Goal: Task Accomplishment & Management: Manage account settings

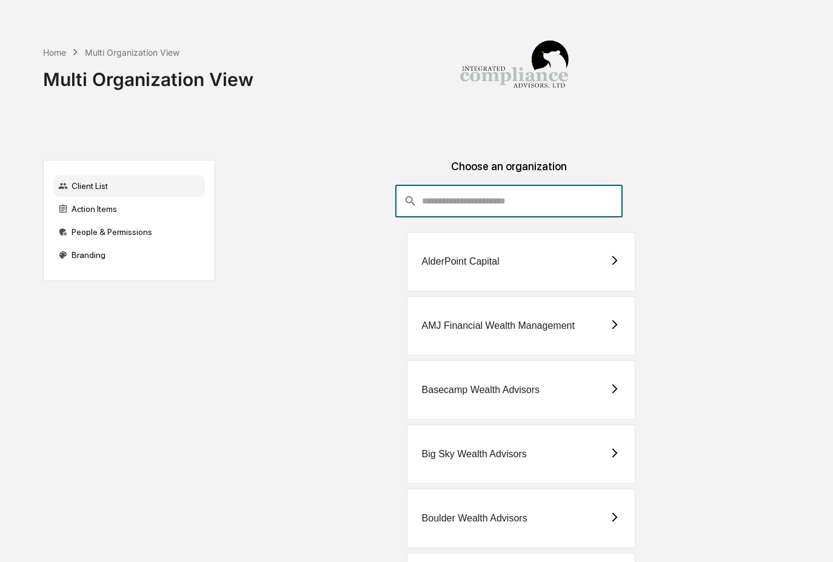
click at [534, 185] on input "consultant-dashboard__filter-organizations-search-bar" at bounding box center [522, 201] width 200 height 33
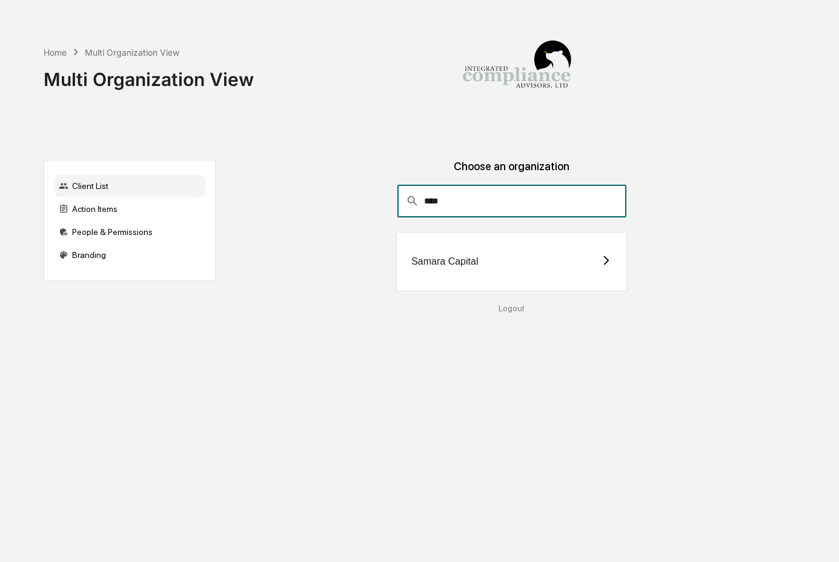
type input "****"
click at [431, 273] on div "Samara Capital" at bounding box center [511, 261] width 231 height 59
